Goal: Information Seeking & Learning: Learn about a topic

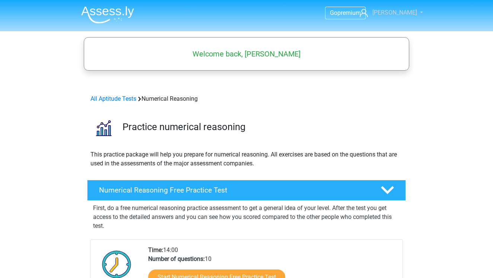
click at [397, 15] on span "[PERSON_NAME]" at bounding box center [394, 12] width 45 height 7
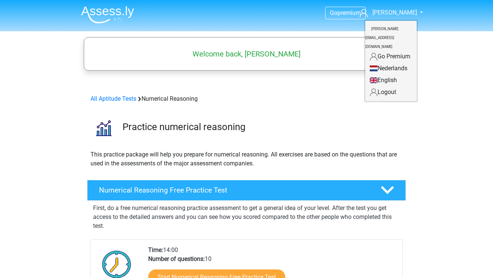
click at [216, 49] on h5 "Welcome back, Louis" at bounding box center [246, 53] width 318 height 9
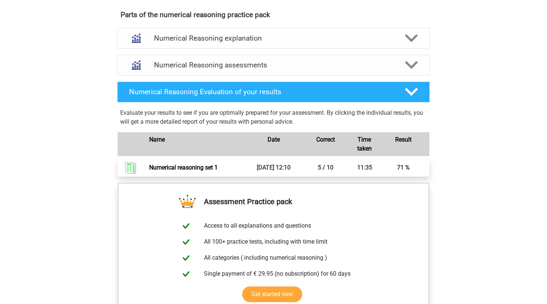
scroll to position [478, 0]
click at [204, 170] on link "Numerical reasoning set 1" at bounding box center [183, 166] width 68 height 7
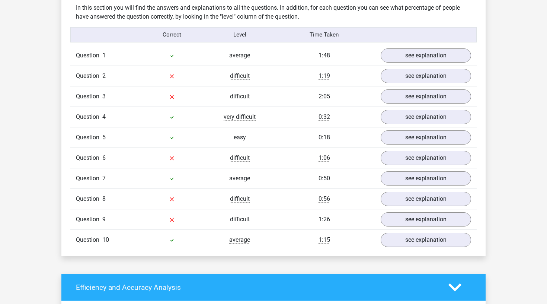
scroll to position [572, 0]
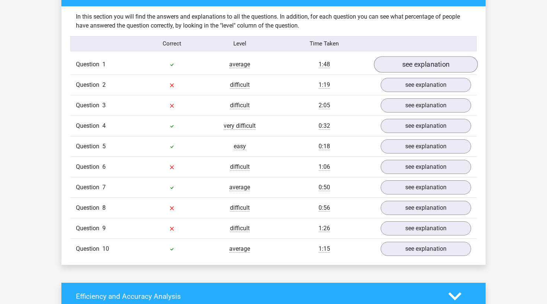
click at [413, 67] on link "see explanation" at bounding box center [426, 64] width 104 height 16
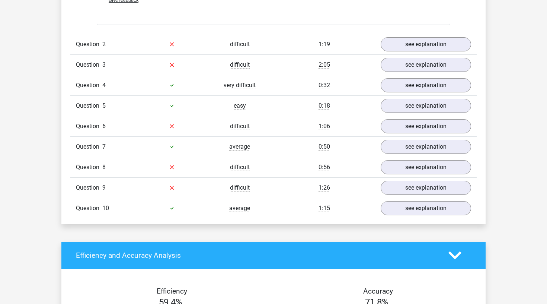
scroll to position [1180, 0]
click at [393, 42] on link "see explanation" at bounding box center [426, 44] width 104 height 16
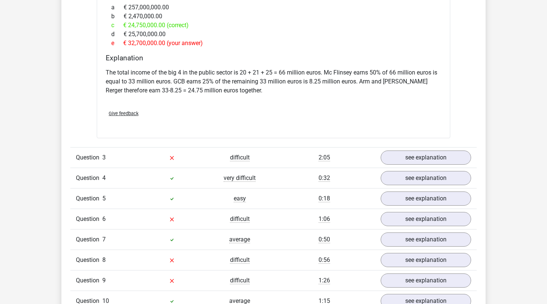
scroll to position [1690, 0]
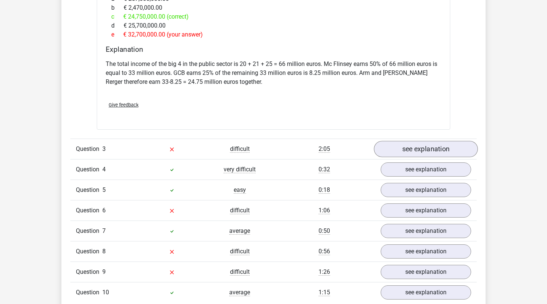
click at [395, 141] on link "see explanation" at bounding box center [426, 149] width 104 height 16
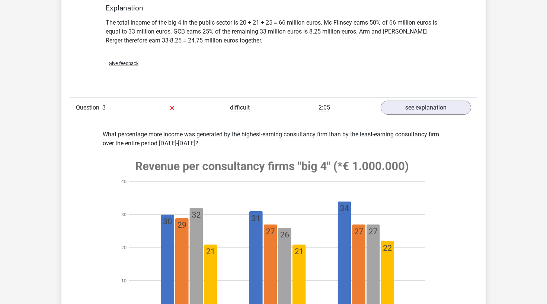
scroll to position [1731, 0]
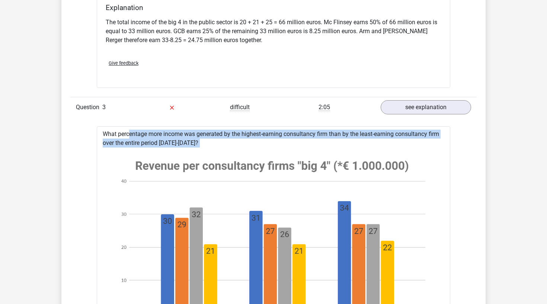
drag, startPoint x: 104, startPoint y: 124, endPoint x: 233, endPoint y: 181, distance: 141.3
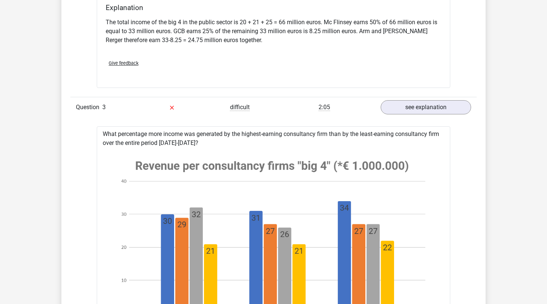
click at [54, 110] on div "Go premium Louis l.c.saillard@lse.ac.uk" at bounding box center [273, 33] width 547 height 3529
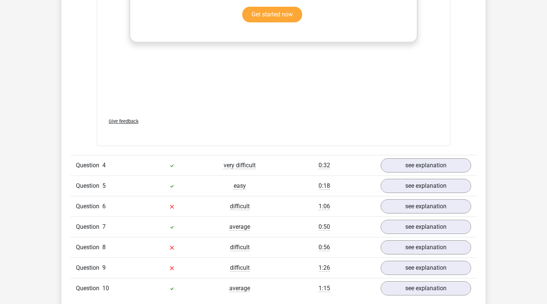
scroll to position [2490, 0]
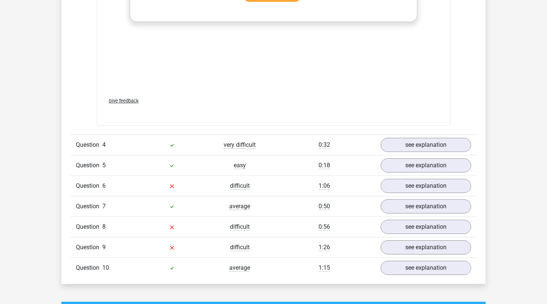
click at [403, 134] on div "Question 4 very difficult 0:32 see explanation" at bounding box center [273, 144] width 406 height 20
click at [403, 137] on link "see explanation" at bounding box center [426, 145] width 104 height 16
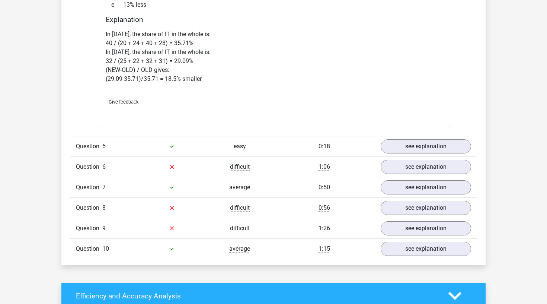
scroll to position [3118, 0]
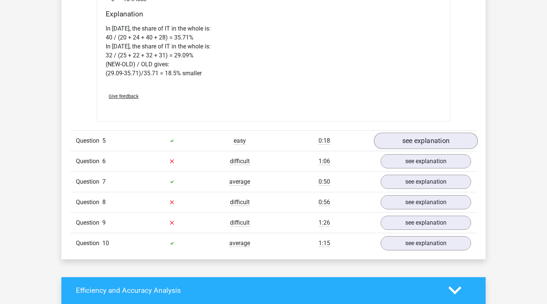
click at [391, 132] on link "see explanation" at bounding box center [426, 140] width 104 height 16
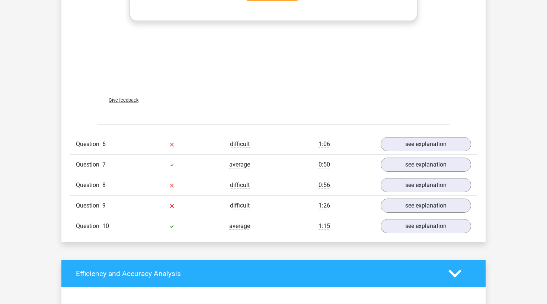
scroll to position [3904, 0]
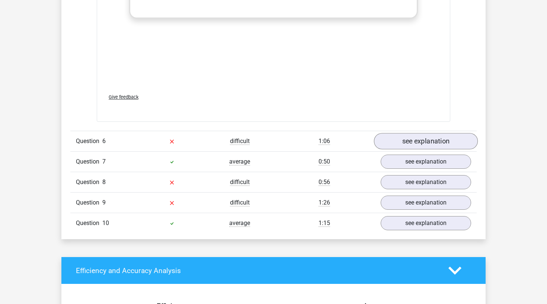
click at [393, 133] on link "see explanation" at bounding box center [426, 141] width 104 height 16
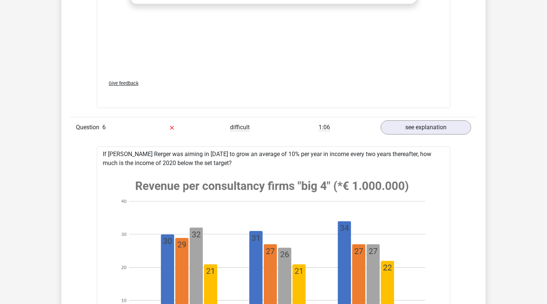
scroll to position [3918, 0]
drag, startPoint x: 283, startPoint y: 176, endPoint x: 301, endPoint y: 176, distance: 18.2
click at [301, 176] on image at bounding box center [272, 269] width 327 height 199
drag, startPoint x: 301, startPoint y: 176, endPoint x: 295, endPoint y: 176, distance: 5.6
click at [295, 176] on image at bounding box center [272, 269] width 327 height 199
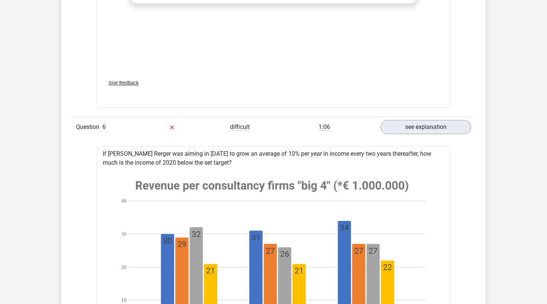
drag, startPoint x: 295, startPoint y: 176, endPoint x: 284, endPoint y: 175, distance: 11.6
click at [284, 175] on image at bounding box center [272, 269] width 327 height 199
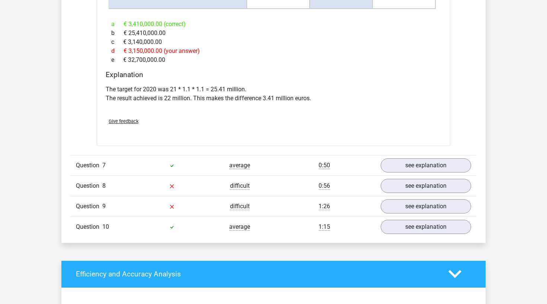
scroll to position [4512, 0]
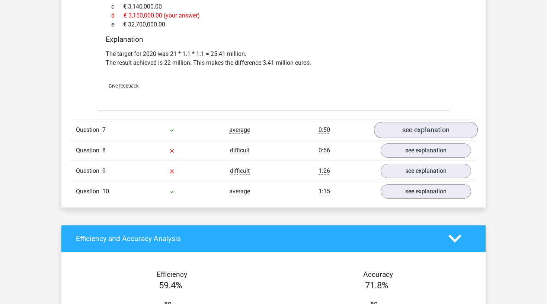
click at [394, 122] on link "see explanation" at bounding box center [426, 130] width 104 height 16
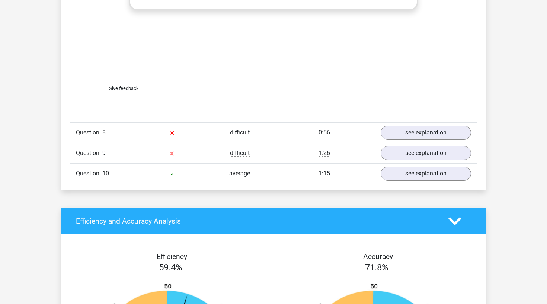
scroll to position [5031, 0]
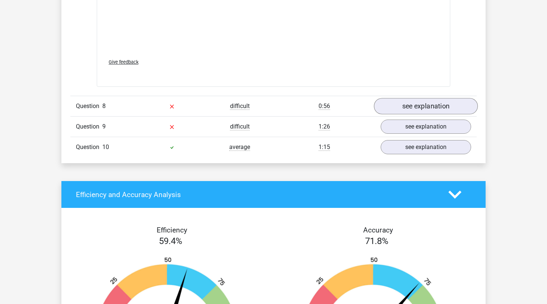
click at [396, 98] on link "see explanation" at bounding box center [426, 106] width 104 height 16
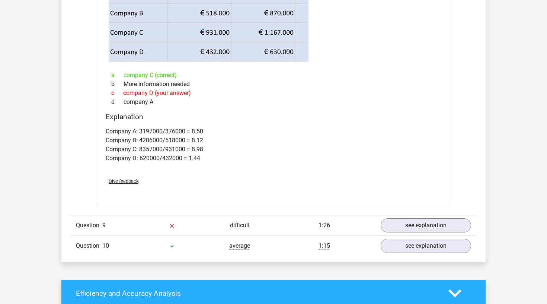
scroll to position [5279, 0]
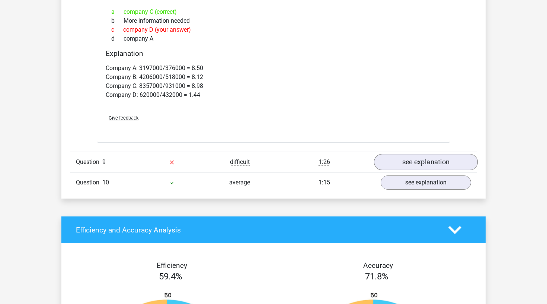
click at [409, 154] on link "see explanation" at bounding box center [426, 162] width 104 height 16
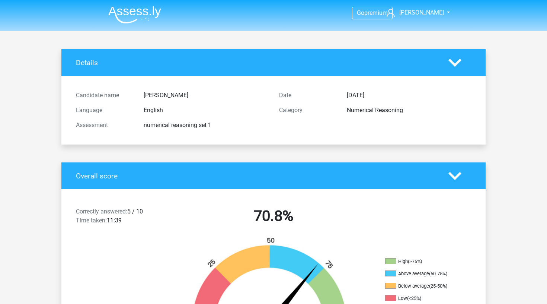
scroll to position [0, 0]
click at [149, 10] on img at bounding box center [134, 14] width 53 height 17
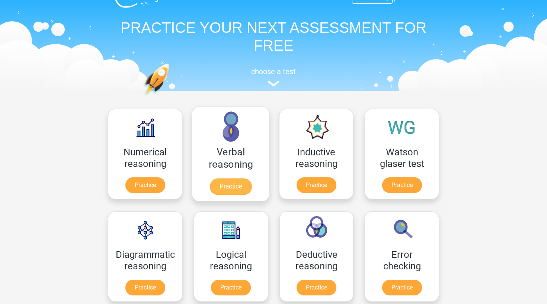
scroll to position [18, 0]
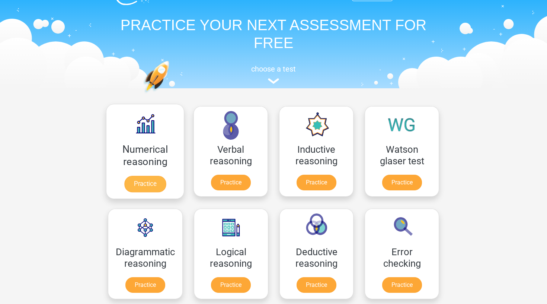
click at [151, 183] on link "Practice" at bounding box center [145, 184] width 42 height 16
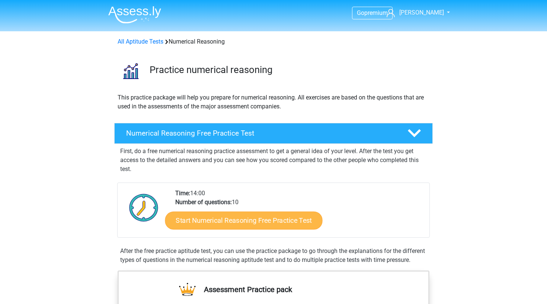
click at [231, 220] on link "Start Numerical Reasoning Free Practice Test" at bounding box center [243, 220] width 157 height 18
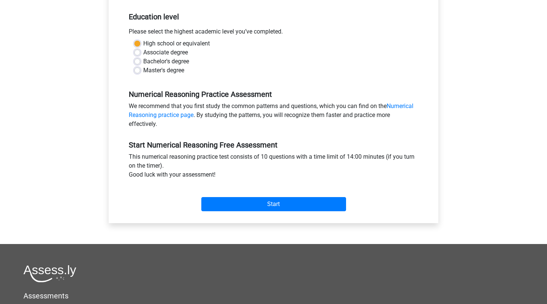
scroll to position [184, 0]
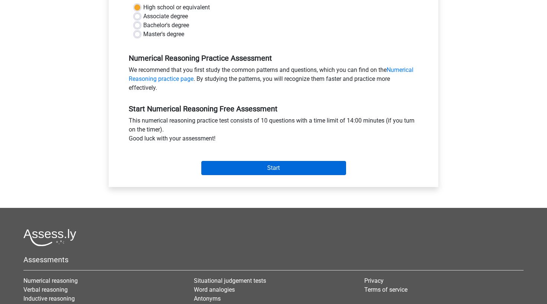
click at [253, 168] on input "Start" at bounding box center [273, 168] width 145 height 14
